Goal: Complete application form

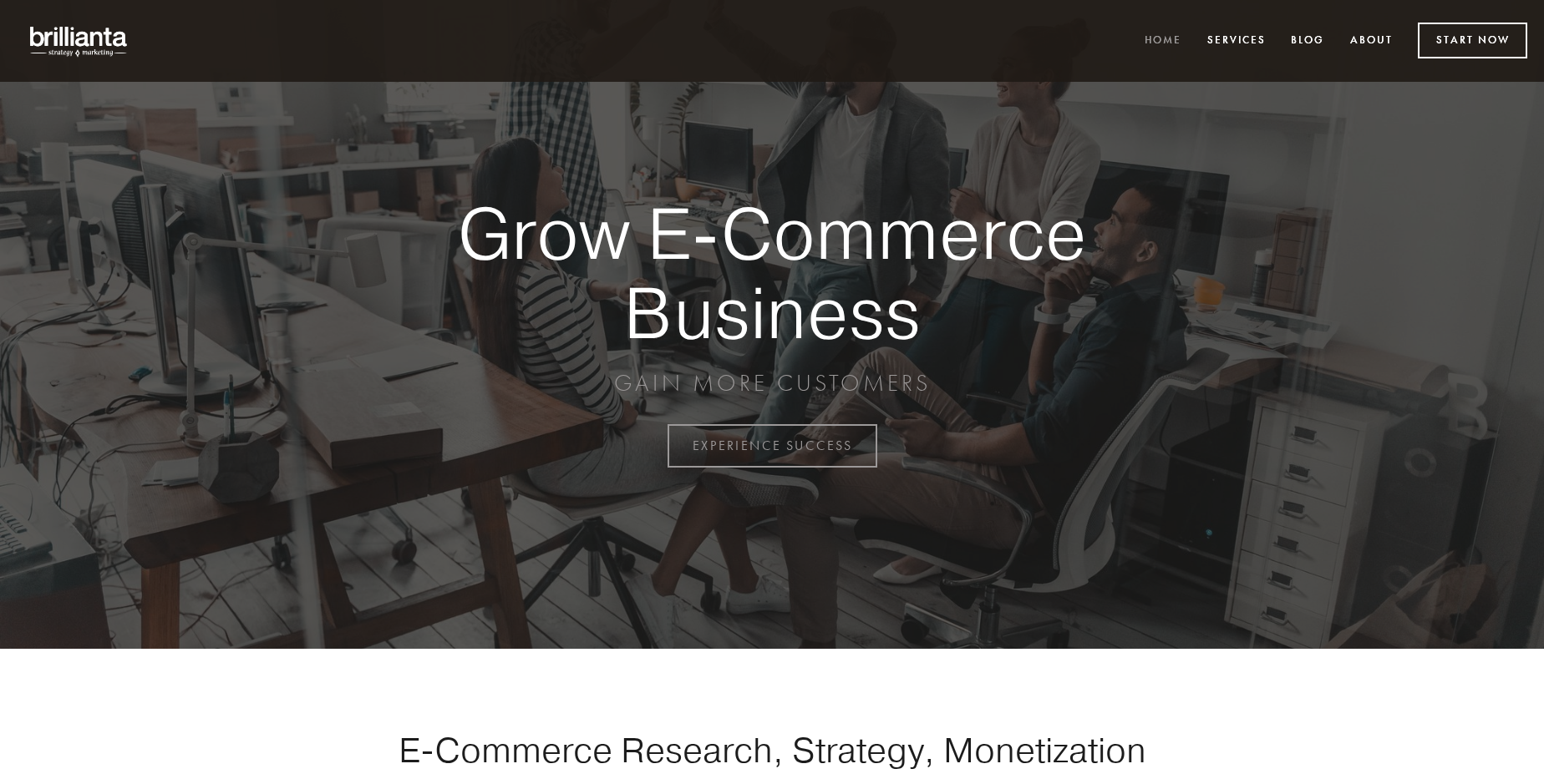
scroll to position [4376, 0]
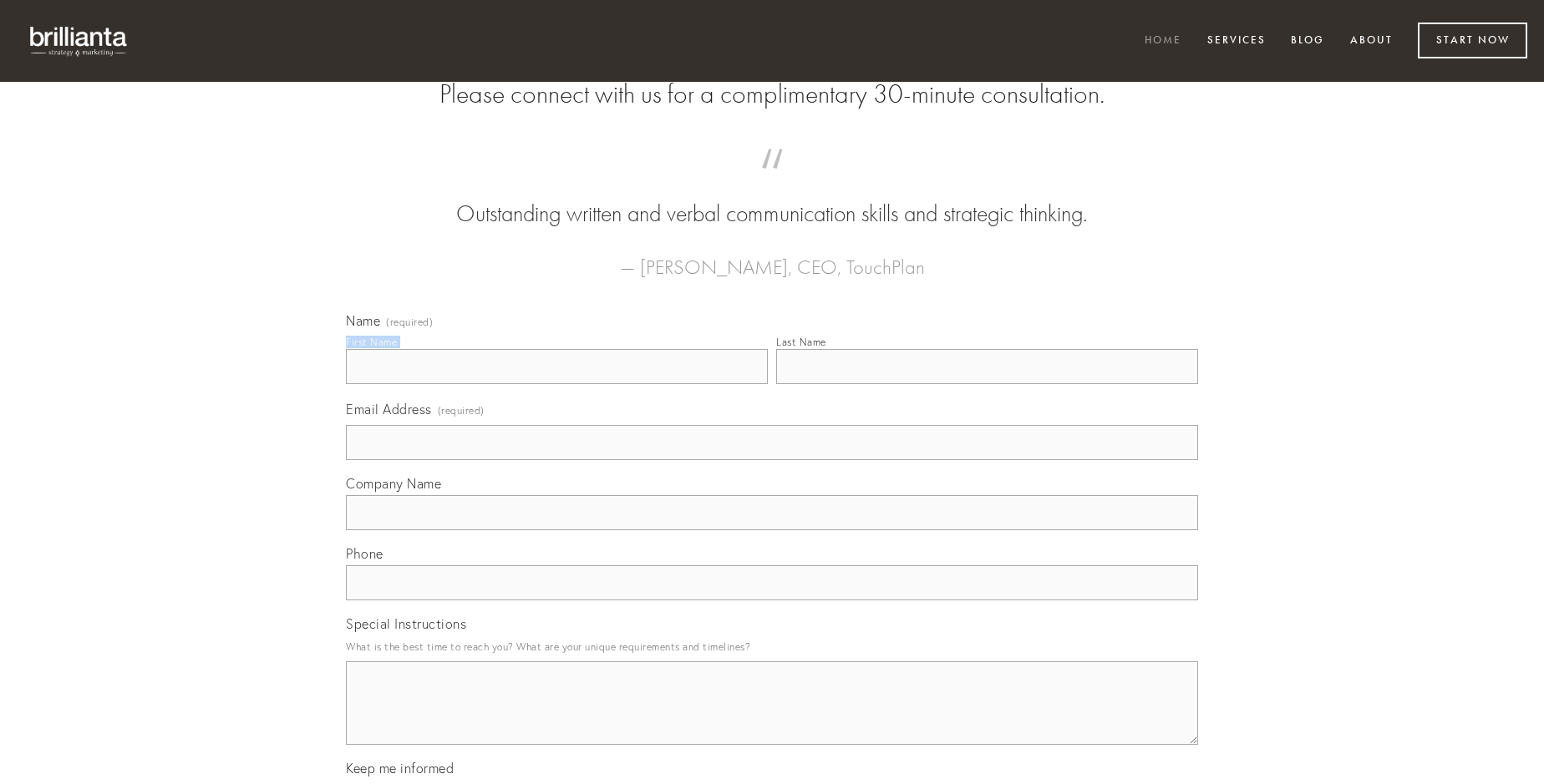
type input "[PERSON_NAME]"
click at [986, 384] on input "Last Name" at bounding box center [986, 366] width 422 height 35
type input "[PERSON_NAME]"
click at [772, 460] on input "Email Address (required)" at bounding box center [772, 442] width 852 height 35
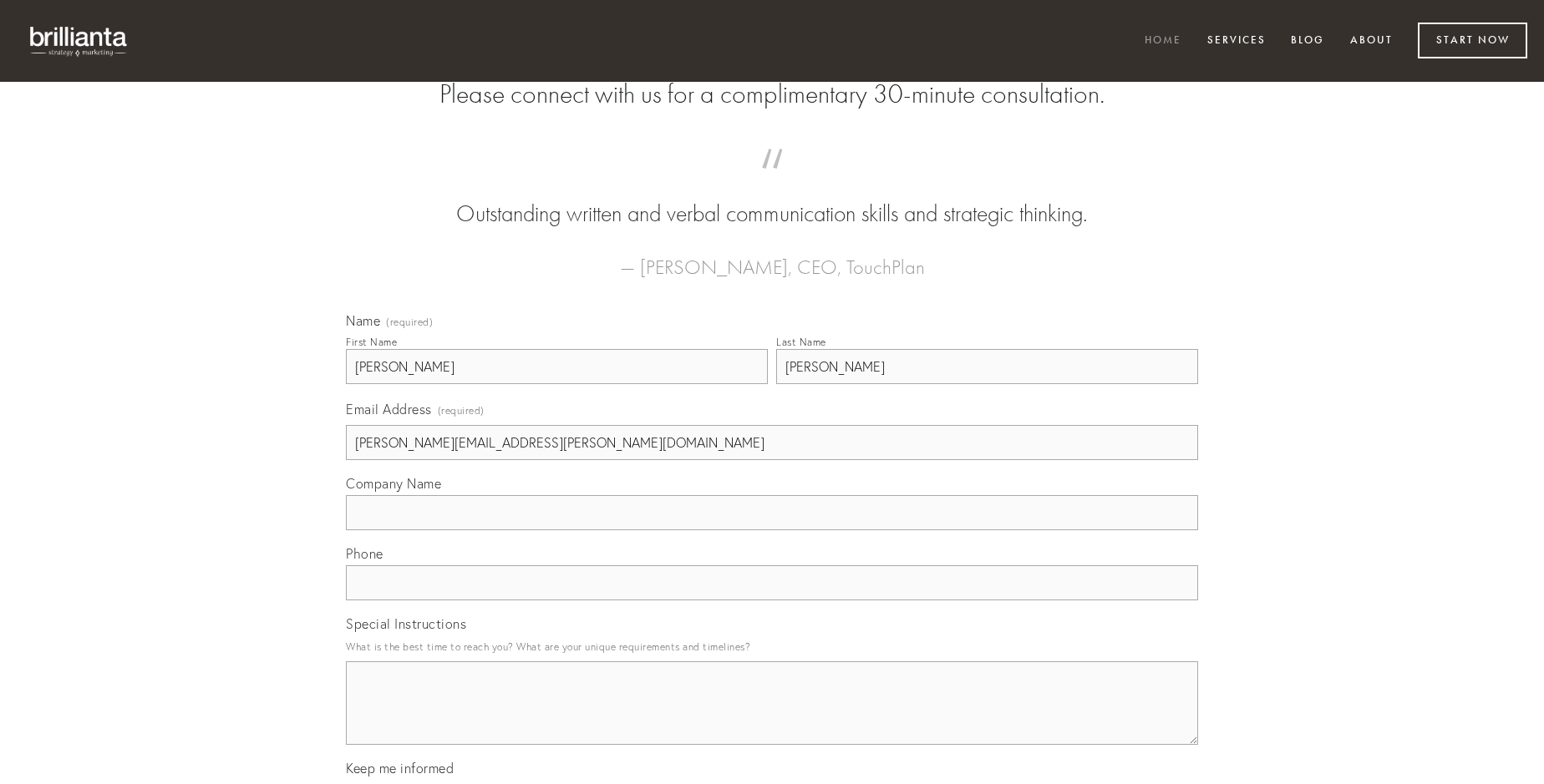
type input "[PERSON_NAME][EMAIL_ADDRESS][PERSON_NAME][DOMAIN_NAME]"
click at [772, 530] on input "Company Name" at bounding box center [772, 512] width 852 height 35
type input "cubitum"
click at [772, 600] on input "text" at bounding box center [772, 582] width 852 height 35
click at [772, 718] on textarea "Special Instructions" at bounding box center [772, 703] width 852 height 84
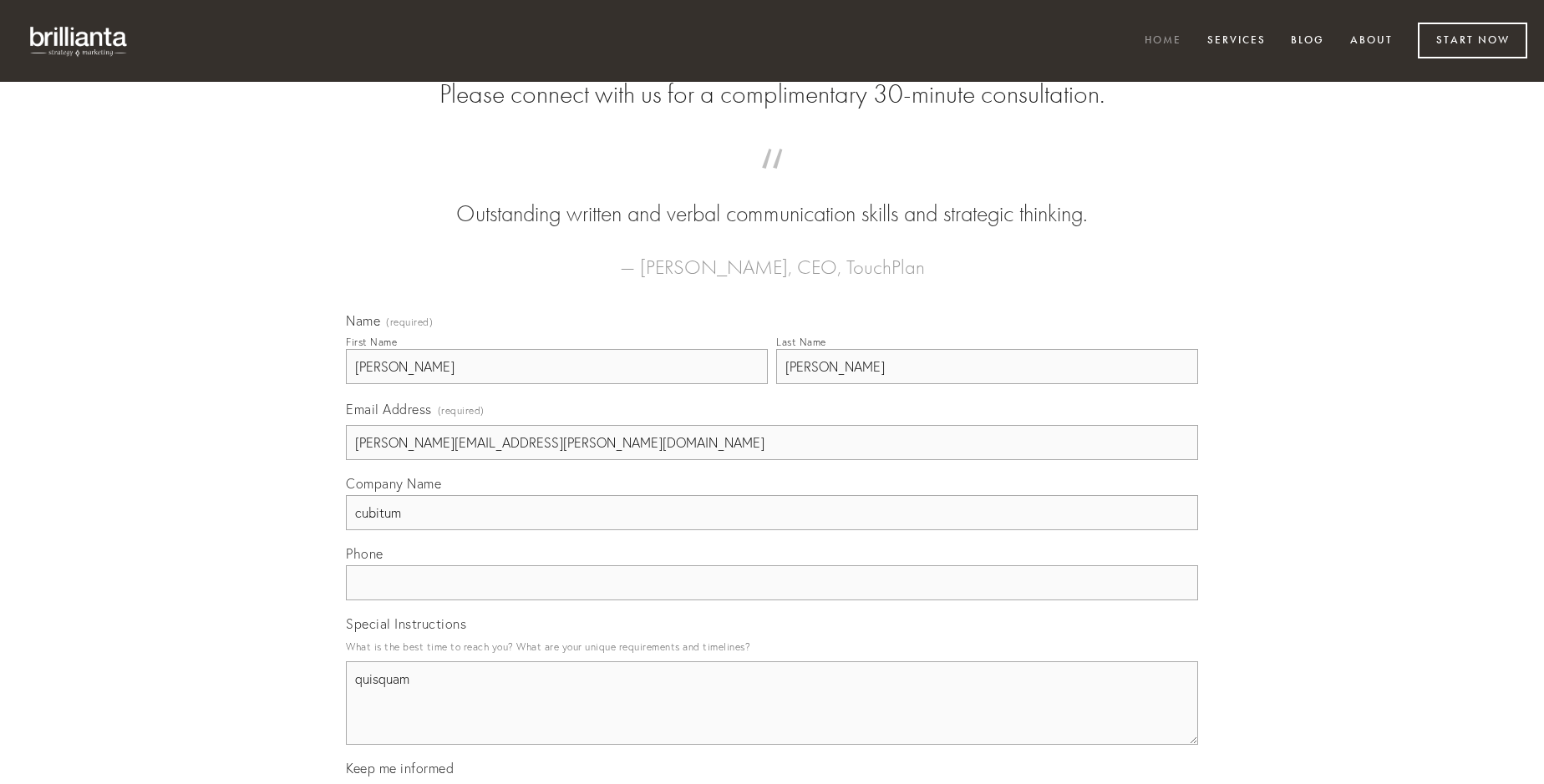
type textarea "quisquam"
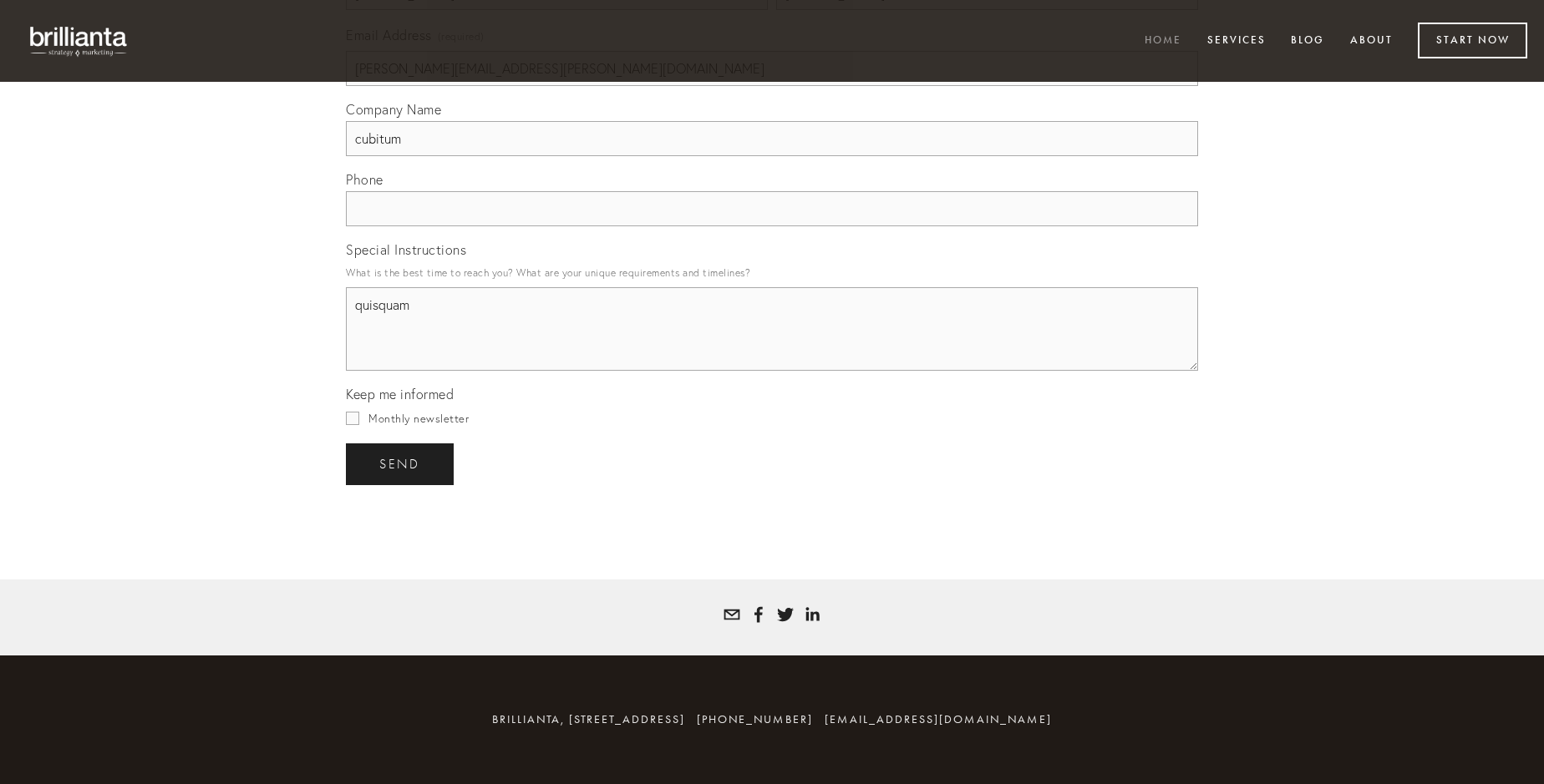
click at [401, 463] on span "send" at bounding box center [399, 464] width 41 height 15
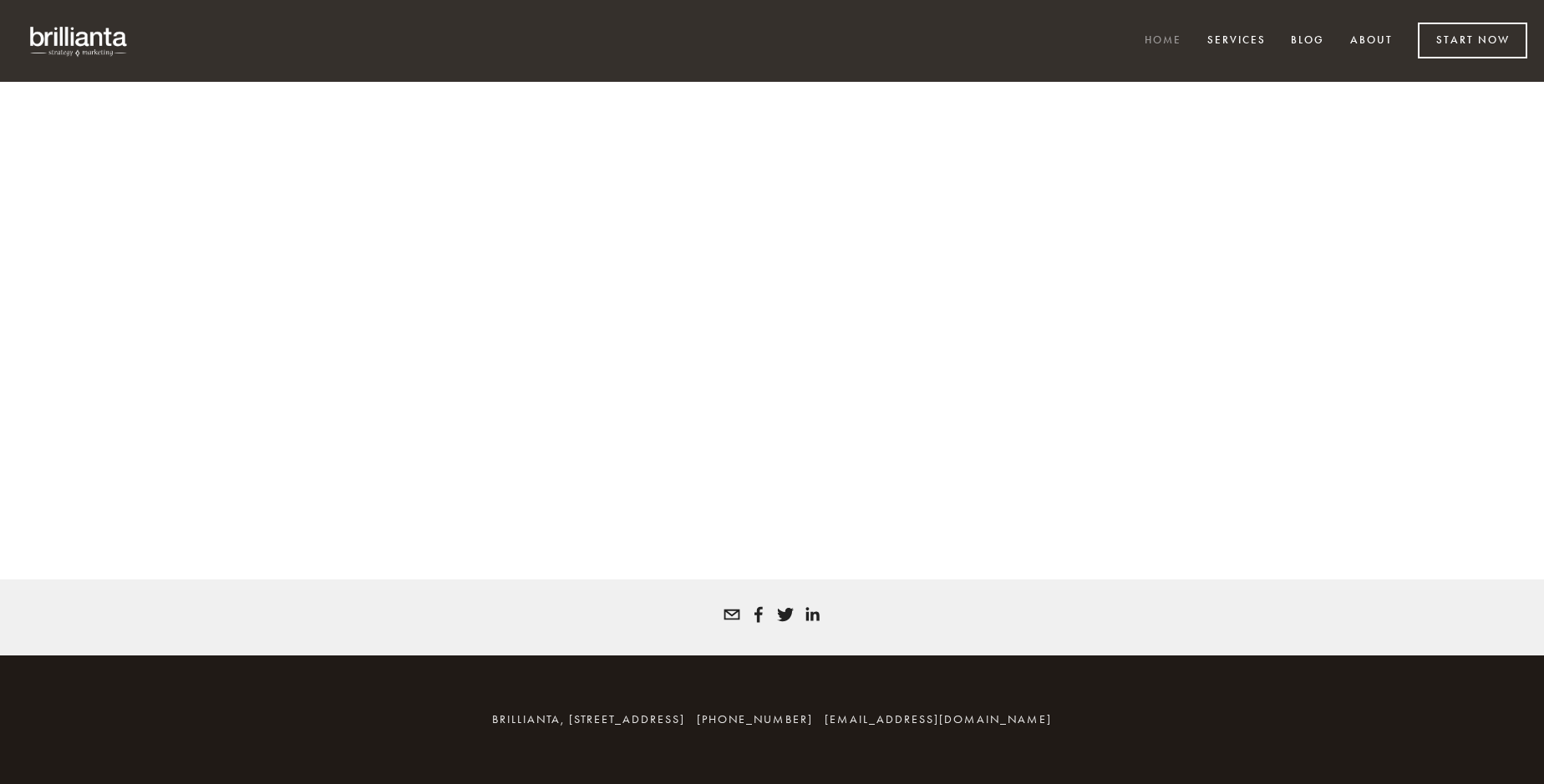
scroll to position [4354, 0]
